Goal: Task Accomplishment & Management: Complete application form

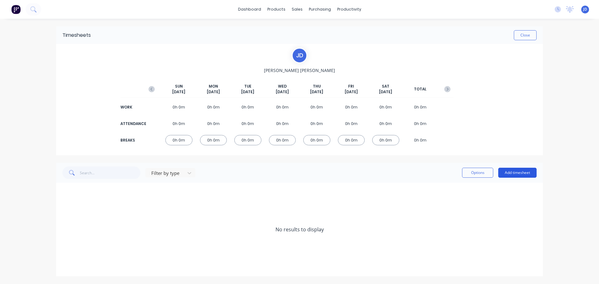
click at [527, 173] on button "Add timesheet" at bounding box center [518, 173] width 38 height 10
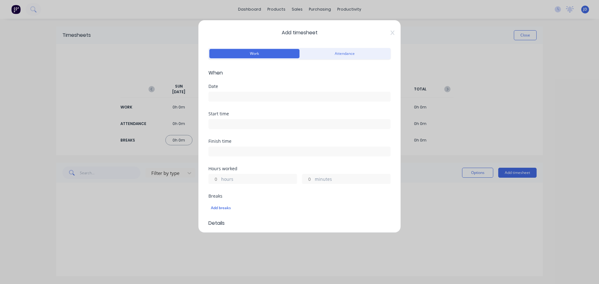
click at [252, 94] on input at bounding box center [300, 96] width 182 height 9
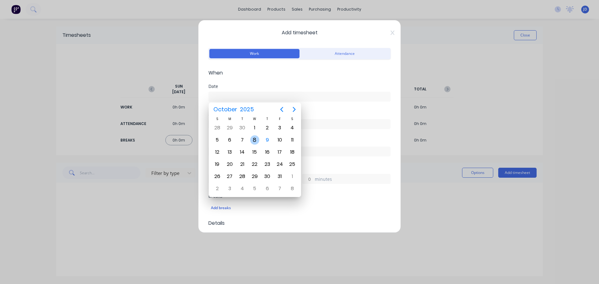
click at [254, 141] on div "8" at bounding box center [254, 140] width 9 height 9
type input "[DATE]"
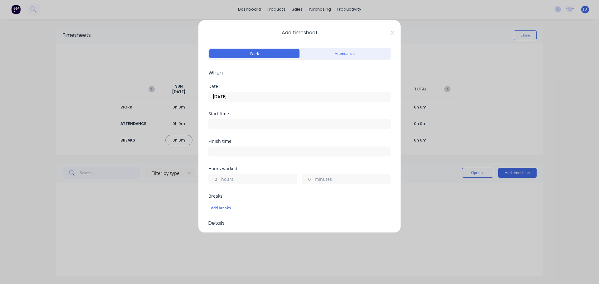
click at [248, 124] on input at bounding box center [300, 124] width 182 height 9
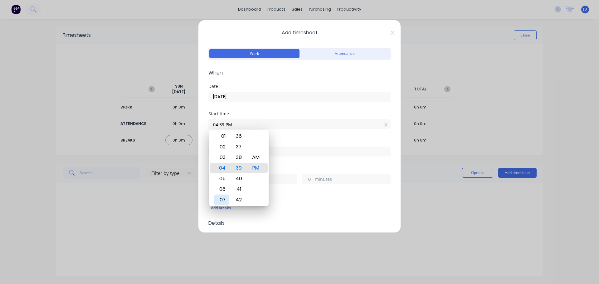
click at [222, 199] on div "07" at bounding box center [221, 200] width 15 height 11
drag, startPoint x: 238, startPoint y: 145, endPoint x: 237, endPoint y: 242, distance: 96.8
click at [237, 242] on body "dashboard products sales purchasing productivity dashboard products Product Cat…" at bounding box center [299, 142] width 599 height 284
click at [258, 158] on div "AM" at bounding box center [256, 157] width 15 height 11
type input "07:30 AM"
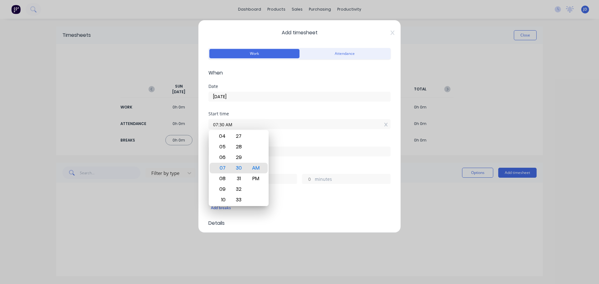
click at [279, 152] on input at bounding box center [300, 151] width 182 height 9
type input "01:40 PM"
type input "6"
type input "10"
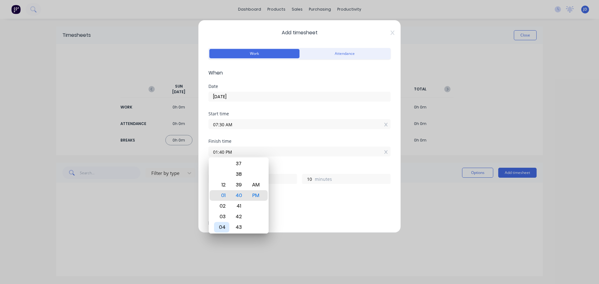
click at [222, 226] on div "04" at bounding box center [221, 227] width 15 height 11
type input "04:40 PM"
type input "9"
click at [255, 194] on div "PM" at bounding box center [256, 195] width 15 height 11
drag, startPoint x: 240, startPoint y: 214, endPoint x: 244, endPoint y: 246, distance: 32.7
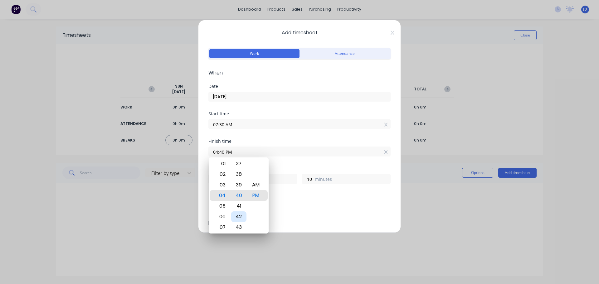
click at [244, 246] on body "dashboard products sales purchasing productivity dashboard products Product Cat…" at bounding box center [299, 142] width 599 height 284
type input "04:37 PM"
type input "7"
click at [236, 154] on input "04:37 PM" at bounding box center [300, 151] width 182 height 9
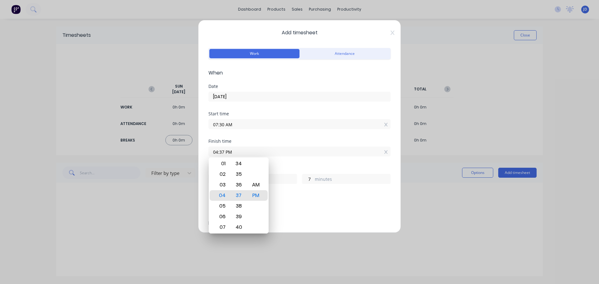
click at [236, 154] on input "04:37 PM" at bounding box center [300, 151] width 182 height 9
type input "04:00 AM"
type input "20"
type input "30"
click at [248, 143] on div "Finish time" at bounding box center [300, 141] width 182 height 4
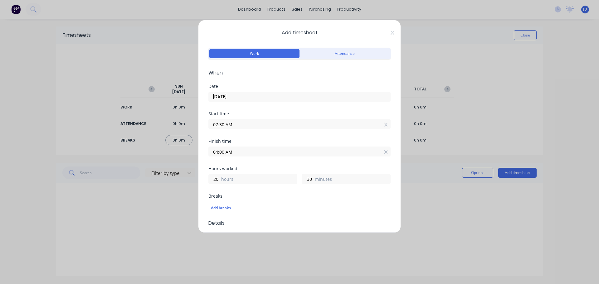
click at [246, 151] on input "04:00 AM" at bounding box center [300, 151] width 182 height 9
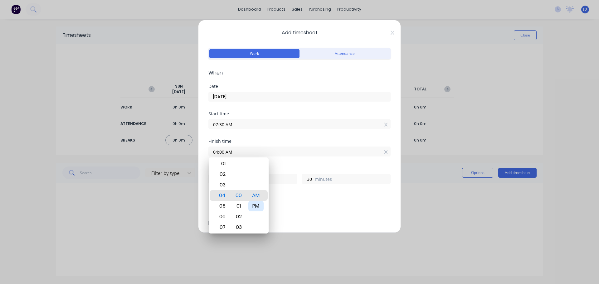
click at [256, 205] on div "PM" at bounding box center [256, 206] width 15 height 11
type input "04:00 PM"
type input "8"
click at [312, 207] on div "Add breaks" at bounding box center [299, 208] width 177 height 8
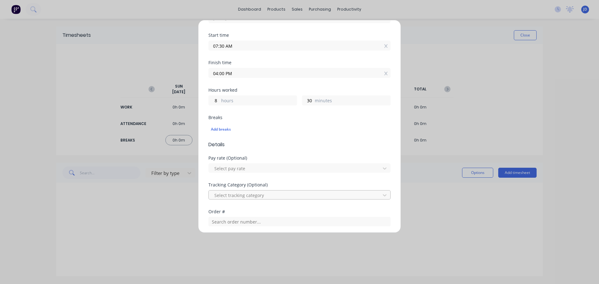
scroll to position [94, 0]
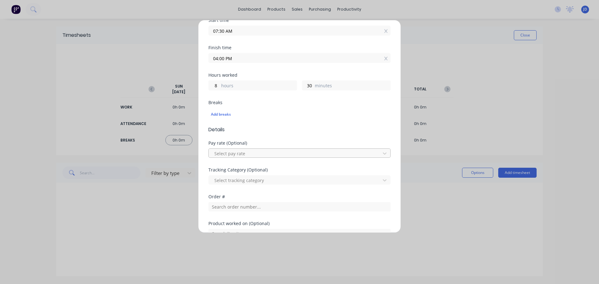
click at [279, 153] on div at bounding box center [296, 154] width 164 height 8
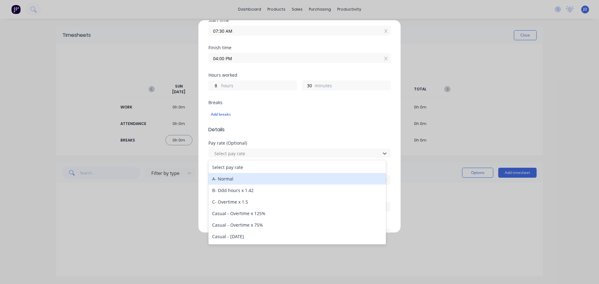
click at [269, 178] on div "A- Normal" at bounding box center [298, 179] width 178 height 12
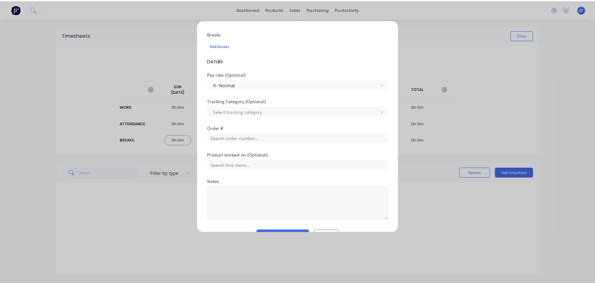
scroll to position [179, 0]
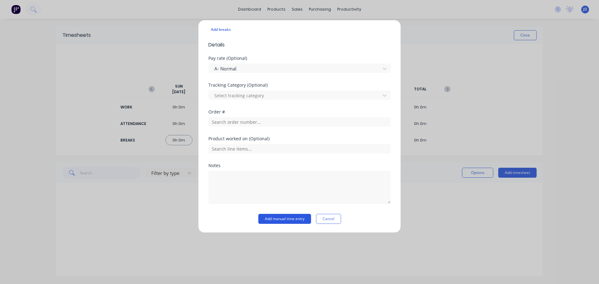
click at [279, 218] on button "Add manual time entry" at bounding box center [285, 219] width 53 height 10
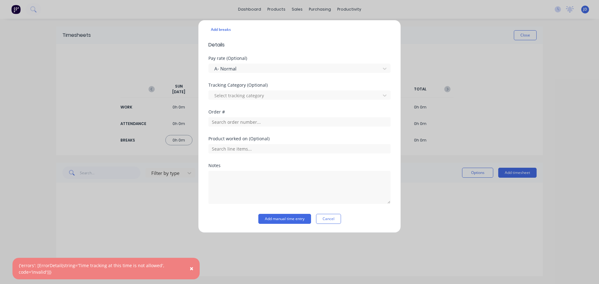
click at [190, 269] on span "×" at bounding box center [192, 268] width 4 height 9
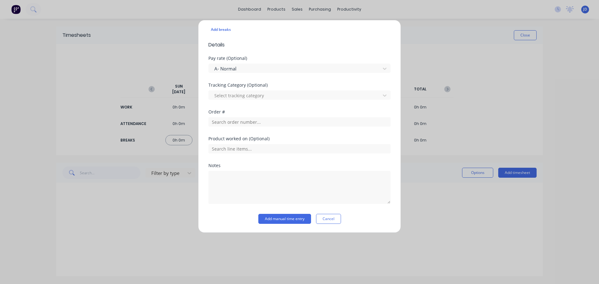
drag, startPoint x: 328, startPoint y: 219, endPoint x: 340, endPoint y: 219, distance: 11.9
click at [327, 219] on button "Cancel" at bounding box center [328, 219] width 25 height 10
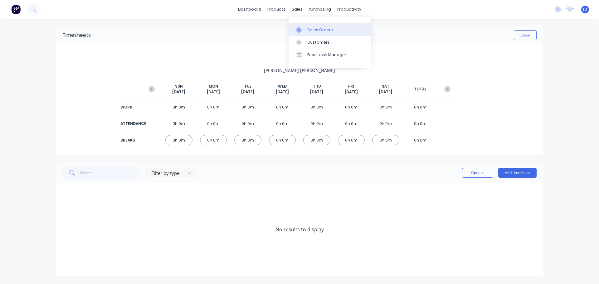
click at [316, 32] on div "Sales Orders" at bounding box center [321, 30] width 26 height 6
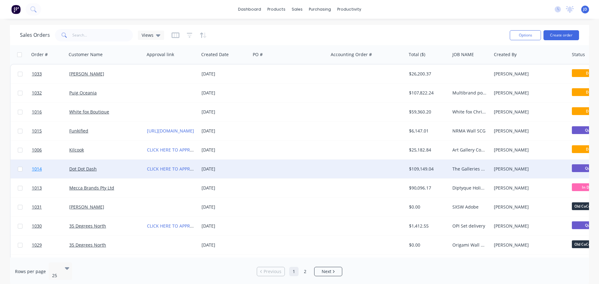
click at [56, 172] on link "1014" at bounding box center [50, 169] width 37 height 19
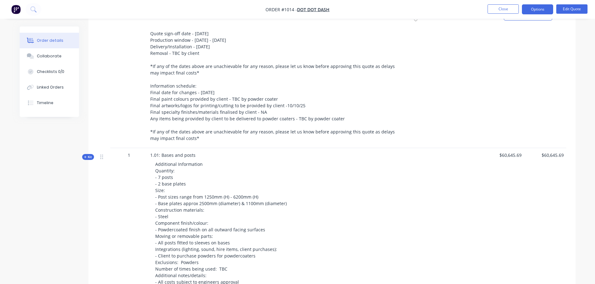
scroll to position [281, 0]
